Goal: Information Seeking & Learning: Learn about a topic

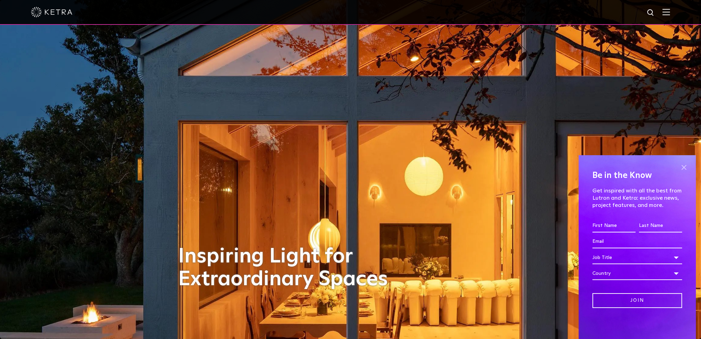
click at [683, 168] on span at bounding box center [684, 167] width 10 height 10
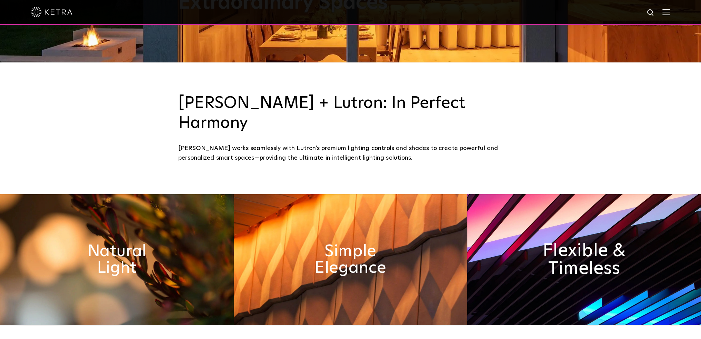
scroll to position [276, 0]
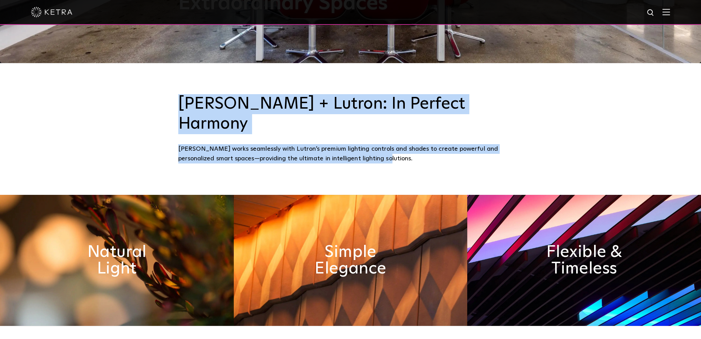
drag, startPoint x: 182, startPoint y: 98, endPoint x: 435, endPoint y: 140, distance: 256.1
click at [435, 140] on div "[PERSON_NAME] + Lutron: In Perfect Harmony [PERSON_NAME] works seamlessly with …" at bounding box center [350, 129] width 345 height 70
click at [435, 144] on div "[PERSON_NAME] works seamlessly with Lutron’s premium lighting controls and shad…" at bounding box center [350, 154] width 345 height 20
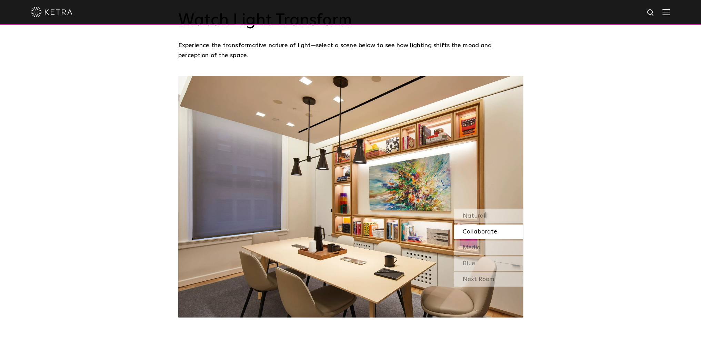
scroll to position [621, 0]
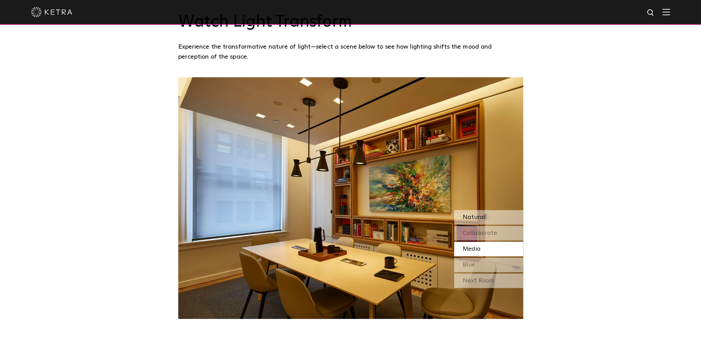
click at [468, 214] on span "Natural" at bounding box center [474, 217] width 23 height 6
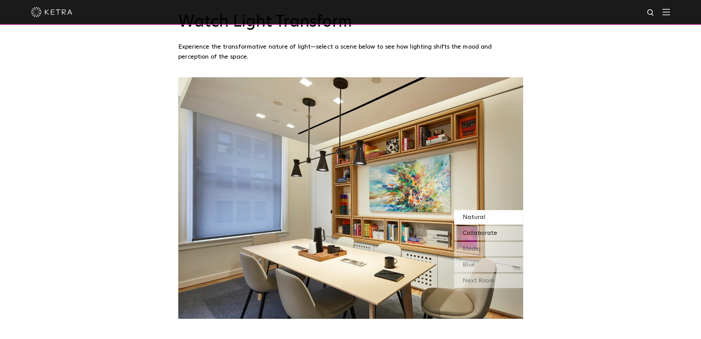
click at [474, 230] on span "Collaborate" at bounding box center [480, 233] width 34 height 6
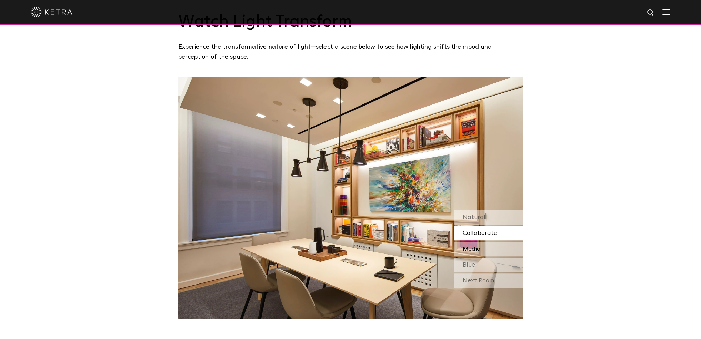
click at [475, 246] on span "Media" at bounding box center [472, 249] width 18 height 6
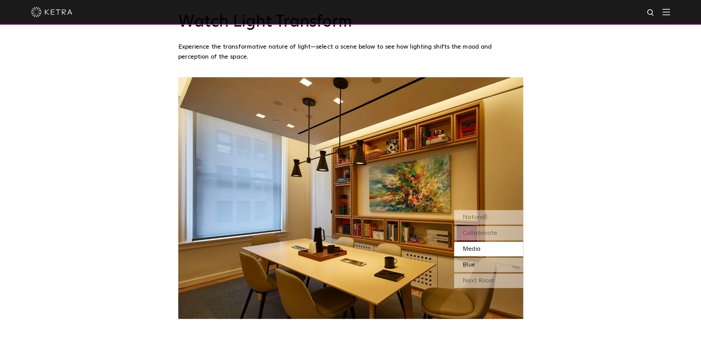
click at [475, 262] on span "Blue" at bounding box center [469, 265] width 12 height 6
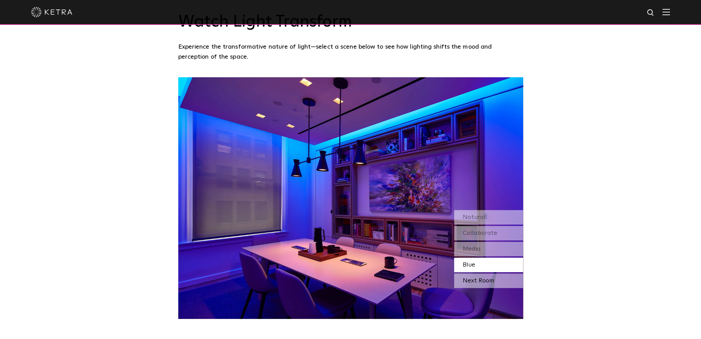
click at [473, 274] on div "Next Room" at bounding box center [488, 281] width 69 height 14
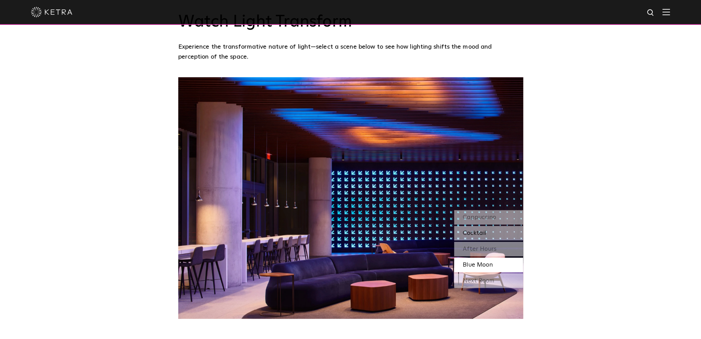
click at [485, 230] on span "Cocktail" at bounding box center [474, 233] width 23 height 6
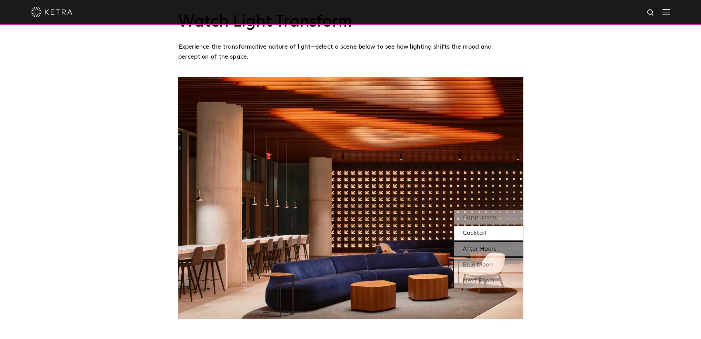
click at [477, 246] on span "After Hours" at bounding box center [480, 249] width 34 height 6
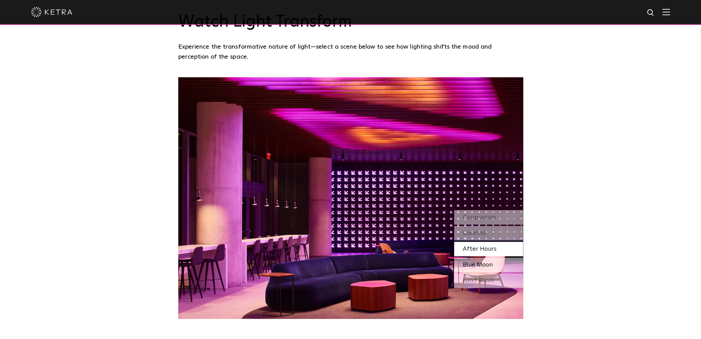
click at [473, 262] on span "Blue Moon" at bounding box center [478, 265] width 30 height 6
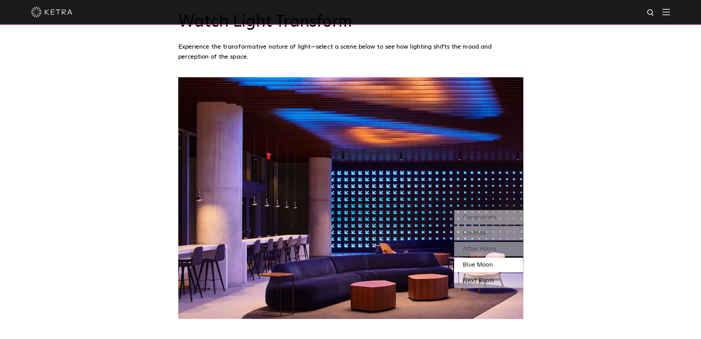
click at [472, 274] on div "Next Room" at bounding box center [488, 281] width 69 height 14
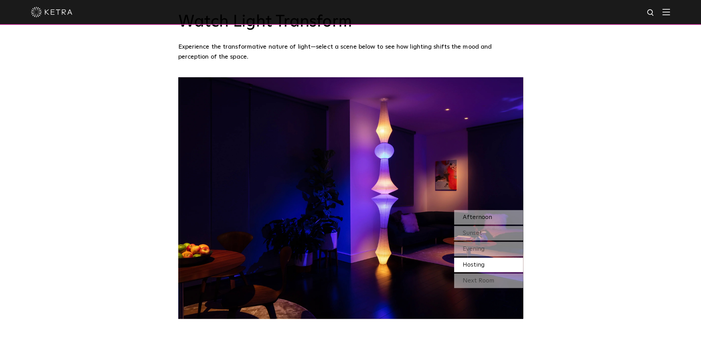
click at [485, 214] on span "Afternoon" at bounding box center [477, 217] width 29 height 6
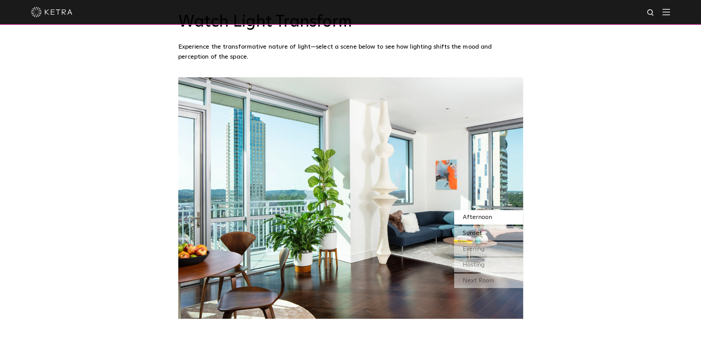
click at [476, 230] on span "Sunset" at bounding box center [472, 233] width 19 height 6
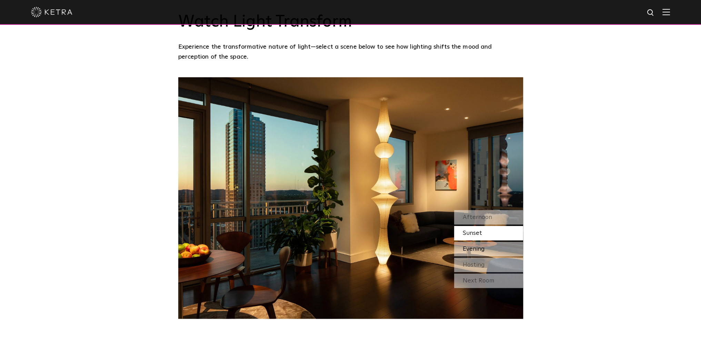
click at [470, 246] on span "Evening" at bounding box center [474, 249] width 22 height 6
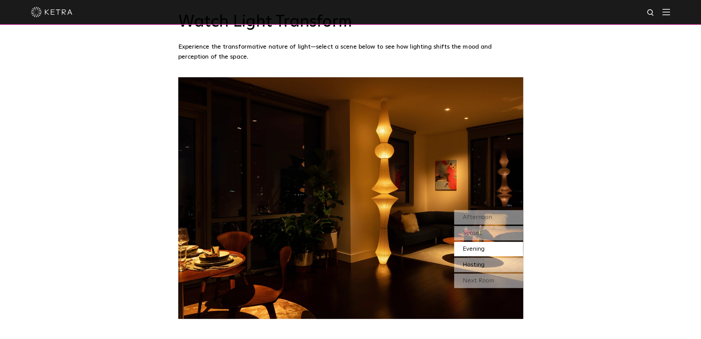
click at [470, 262] on span "Hosting" at bounding box center [474, 265] width 22 height 6
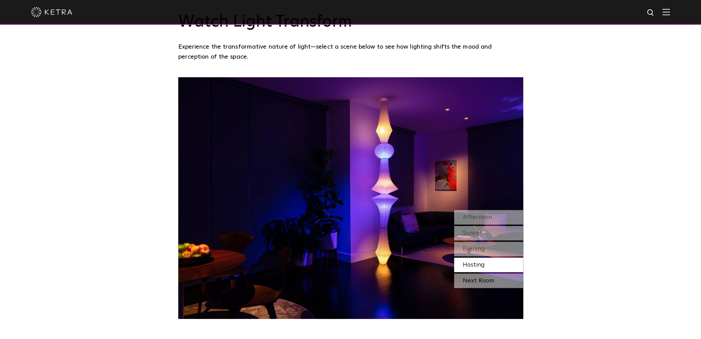
click at [475, 274] on div "Next Room" at bounding box center [488, 281] width 69 height 14
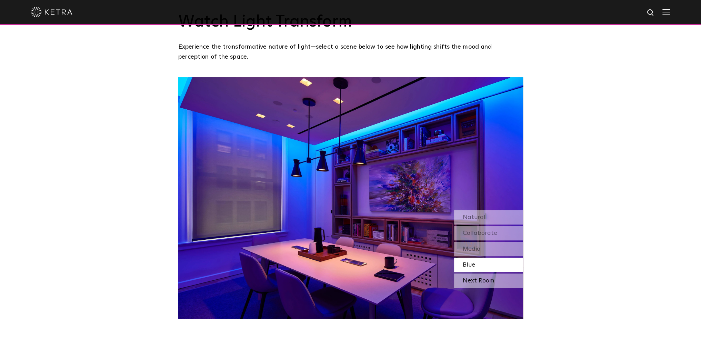
click at [479, 274] on div "Next Room" at bounding box center [488, 281] width 69 height 14
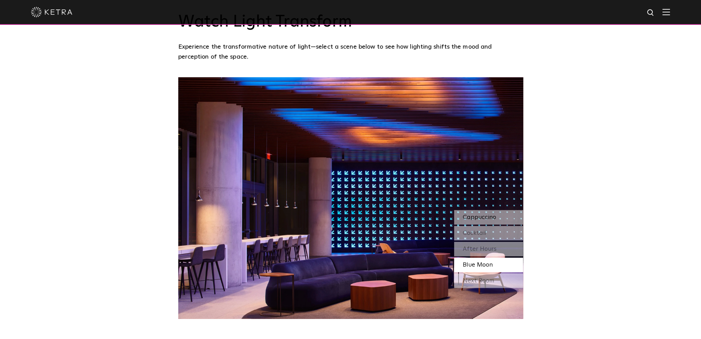
click at [481, 214] on span "Cappuccino" at bounding box center [479, 217] width 33 height 6
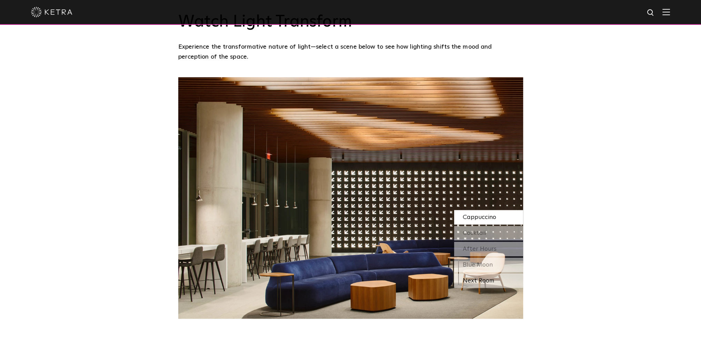
click at [473, 274] on div "Next Room" at bounding box center [488, 281] width 69 height 14
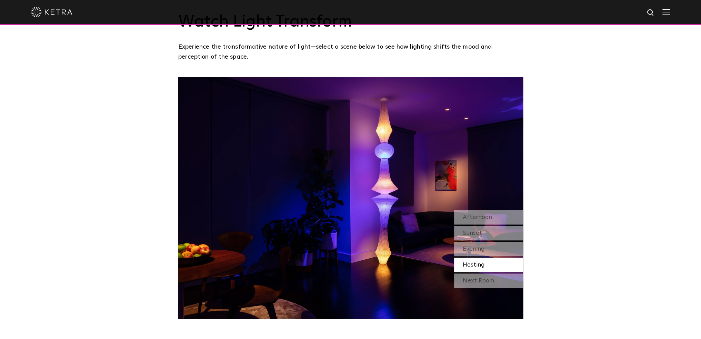
click at [473, 274] on div "Next Room" at bounding box center [488, 281] width 69 height 14
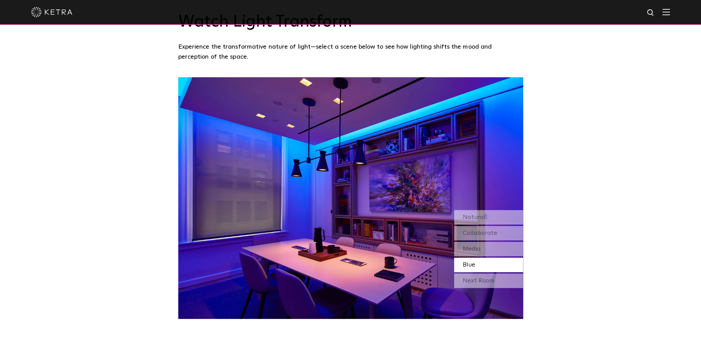
click at [473, 274] on div "Next Room" at bounding box center [488, 281] width 69 height 14
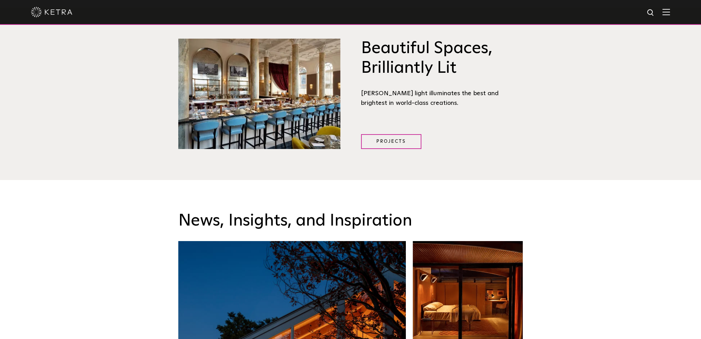
scroll to position [966, 0]
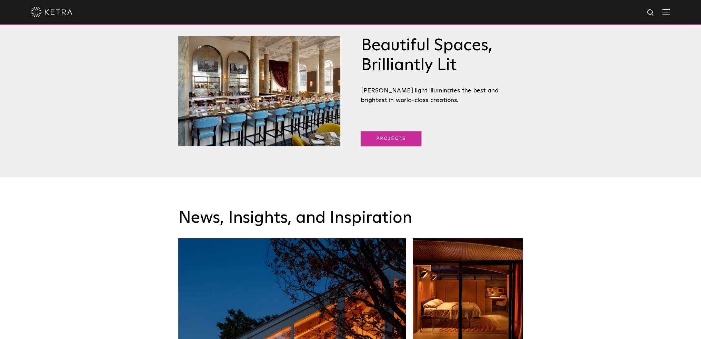
click at [388, 131] on link "Projects" at bounding box center [391, 138] width 60 height 15
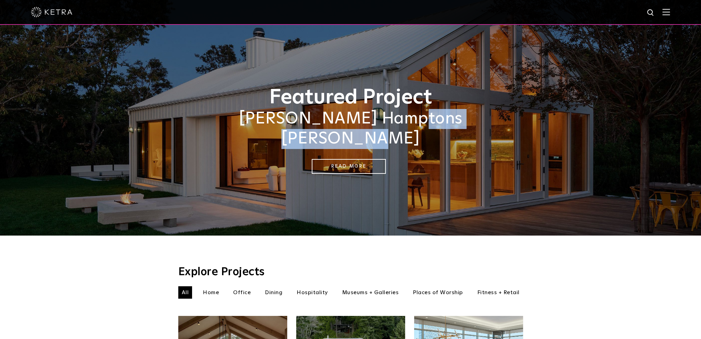
drag, startPoint x: 353, startPoint y: 122, endPoint x: 490, endPoint y: 127, distance: 136.7
click at [490, 127] on h2 "Sasha Bikoff's Hamptons Barnhouse" at bounding box center [350, 129] width 345 height 40
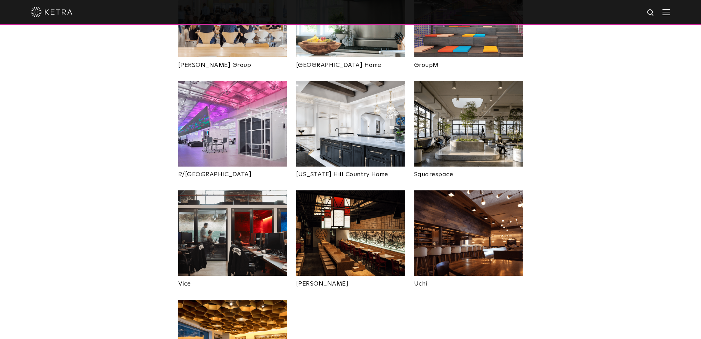
scroll to position [1242, 0]
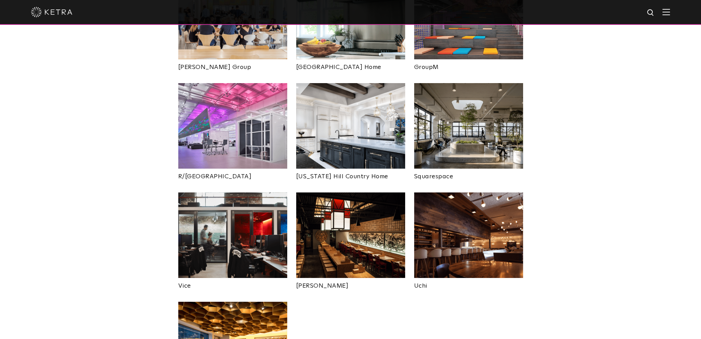
click at [339, 100] on img at bounding box center [350, 126] width 109 height 86
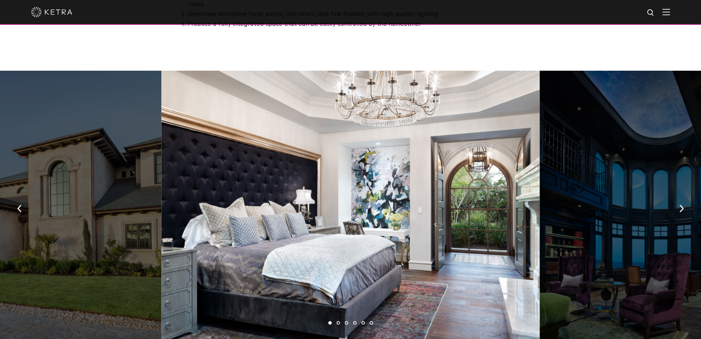
scroll to position [448, 0]
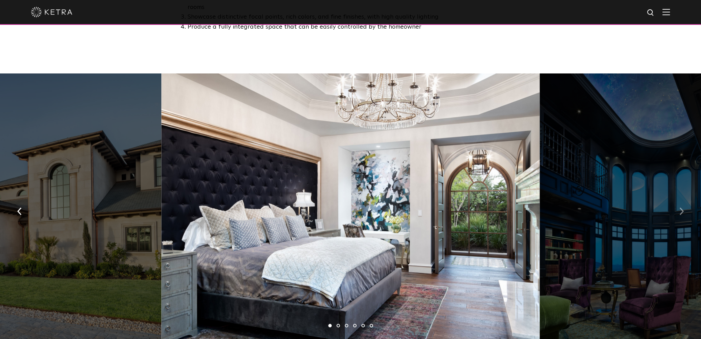
click at [682, 208] on img "button" at bounding box center [682, 212] width 4 height 8
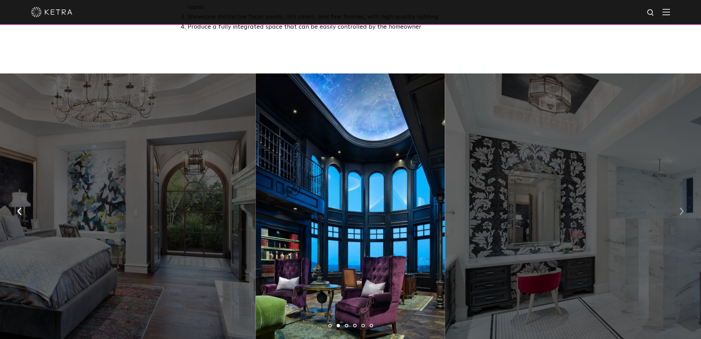
click at [683, 208] on img "button" at bounding box center [682, 212] width 4 height 8
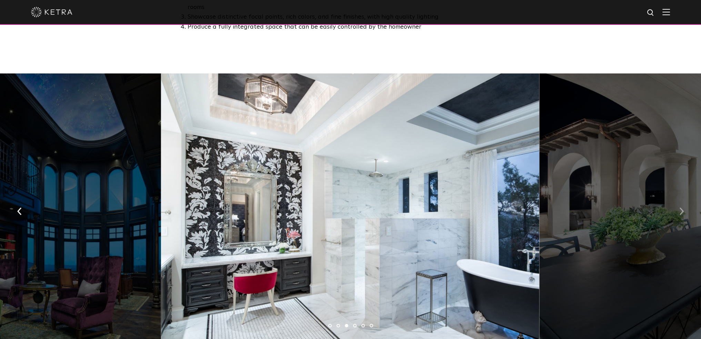
click at [683, 208] on img "button" at bounding box center [682, 212] width 4 height 8
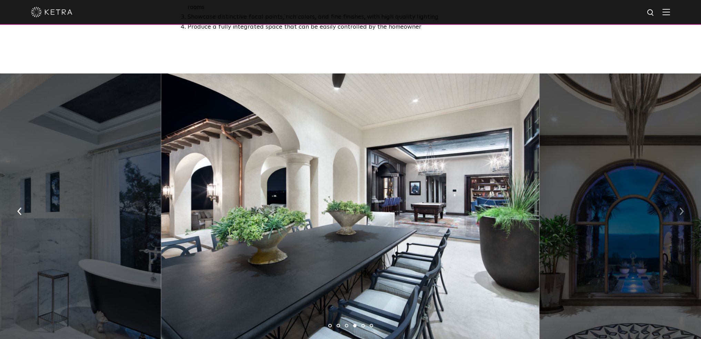
click at [683, 208] on img "button" at bounding box center [682, 212] width 4 height 8
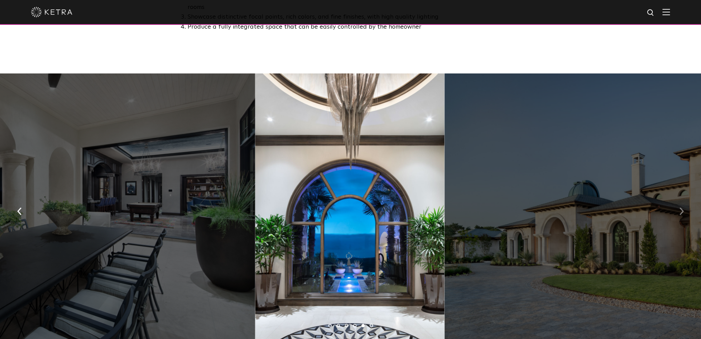
click at [683, 208] on img "button" at bounding box center [682, 212] width 4 height 8
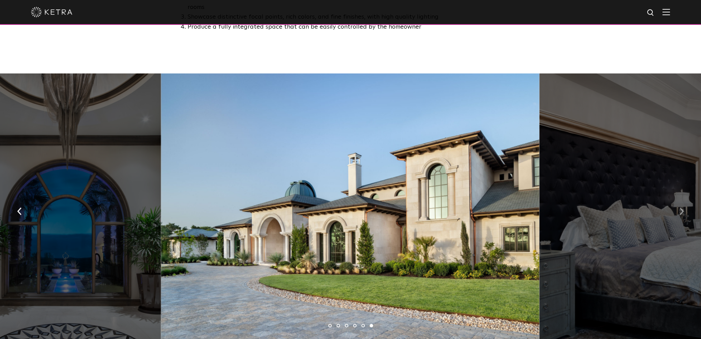
click at [683, 208] on img "button" at bounding box center [682, 212] width 4 height 8
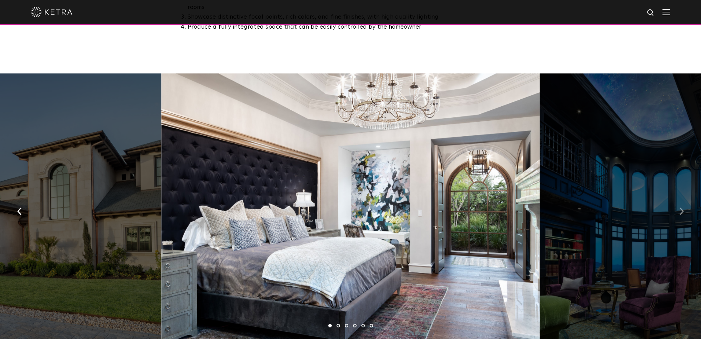
click at [683, 208] on img "button" at bounding box center [682, 212] width 4 height 8
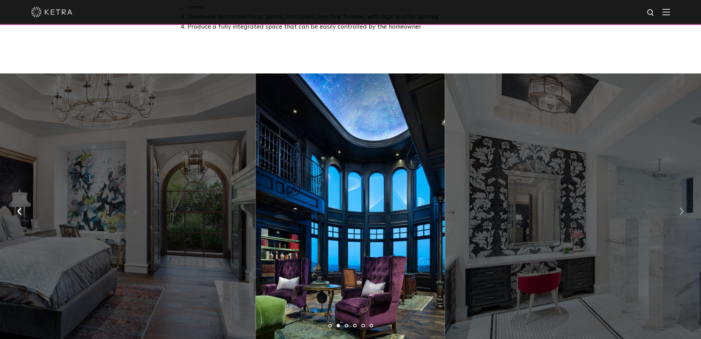
click at [683, 208] on img "button" at bounding box center [682, 212] width 4 height 8
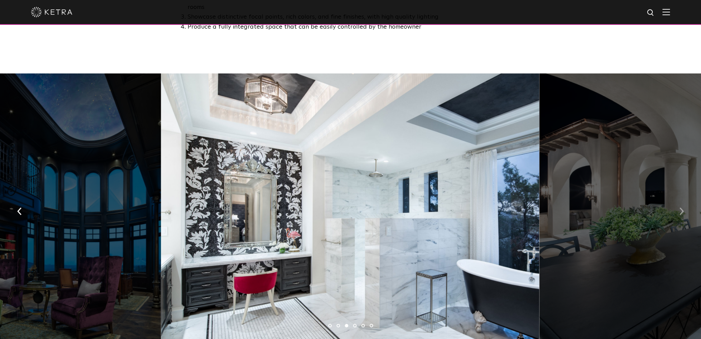
click at [683, 208] on img "button" at bounding box center [682, 212] width 4 height 8
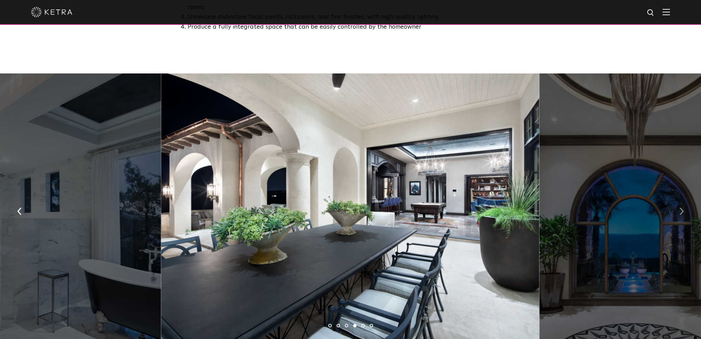
click at [683, 208] on img "button" at bounding box center [682, 212] width 4 height 8
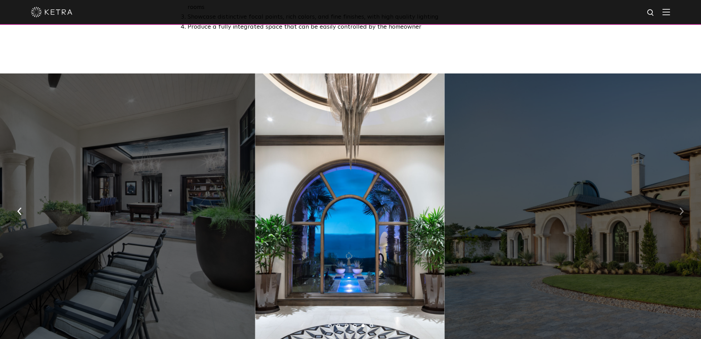
click at [683, 208] on img "button" at bounding box center [682, 212] width 4 height 8
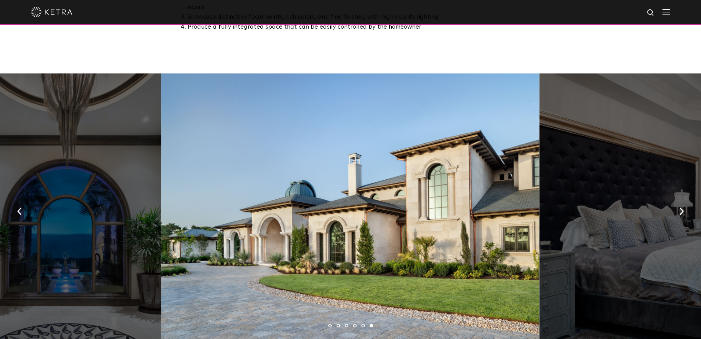
click at [54, 13] on img at bounding box center [51, 12] width 41 height 10
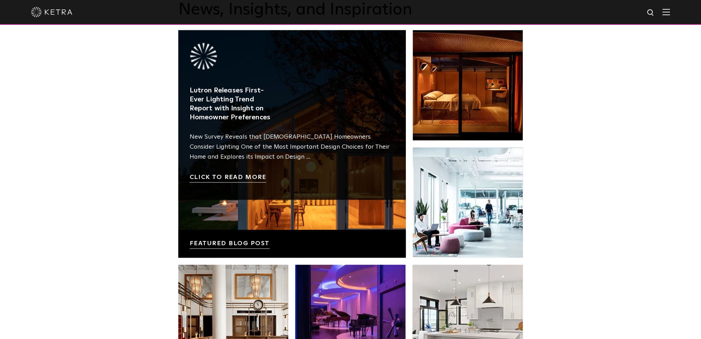
scroll to position [1174, 0]
